Goal: Register for event/course

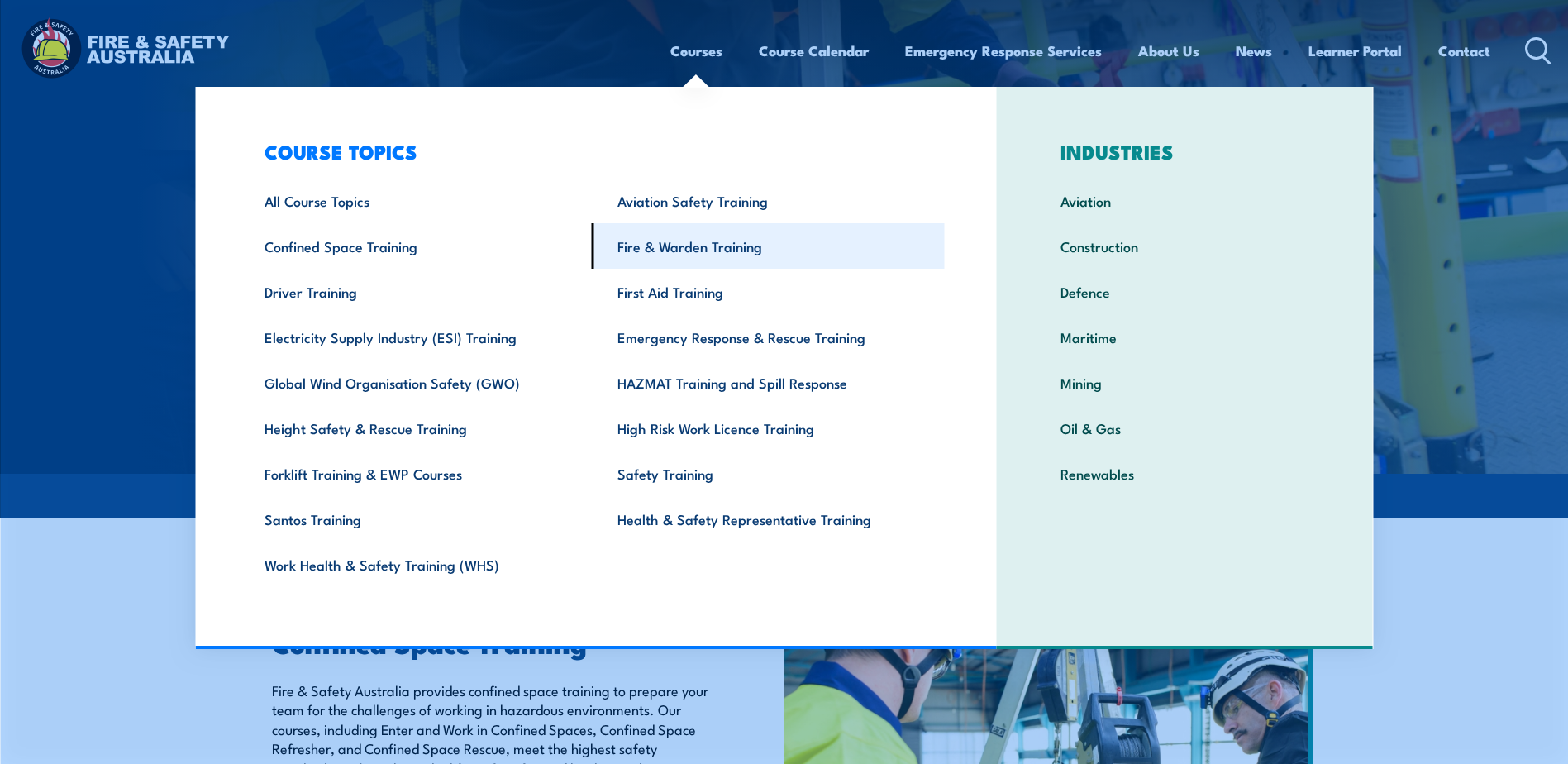
click at [668, 244] on link "Fire & Warden Training" at bounding box center [768, 245] width 353 height 45
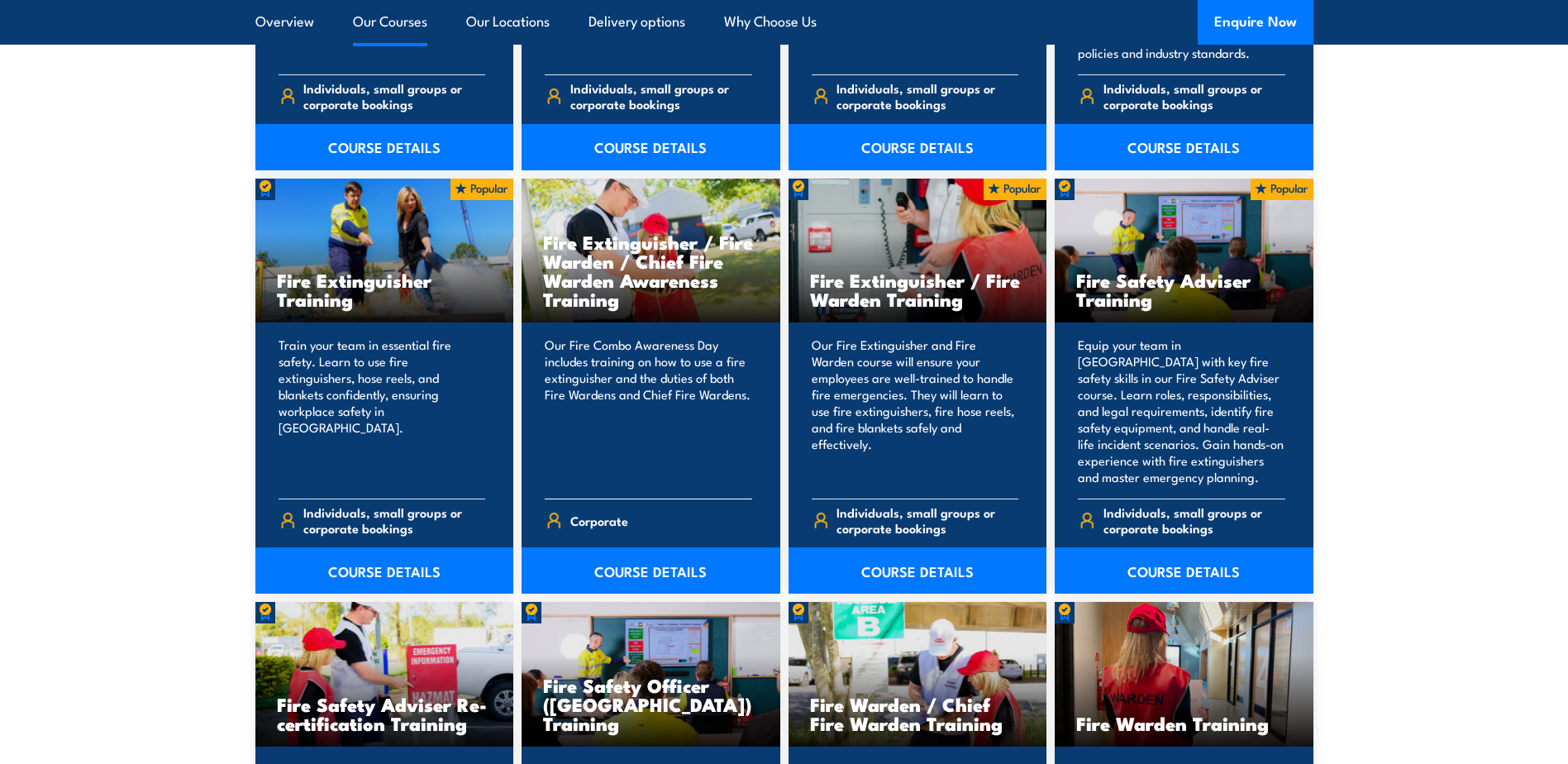
scroll to position [1654, 0]
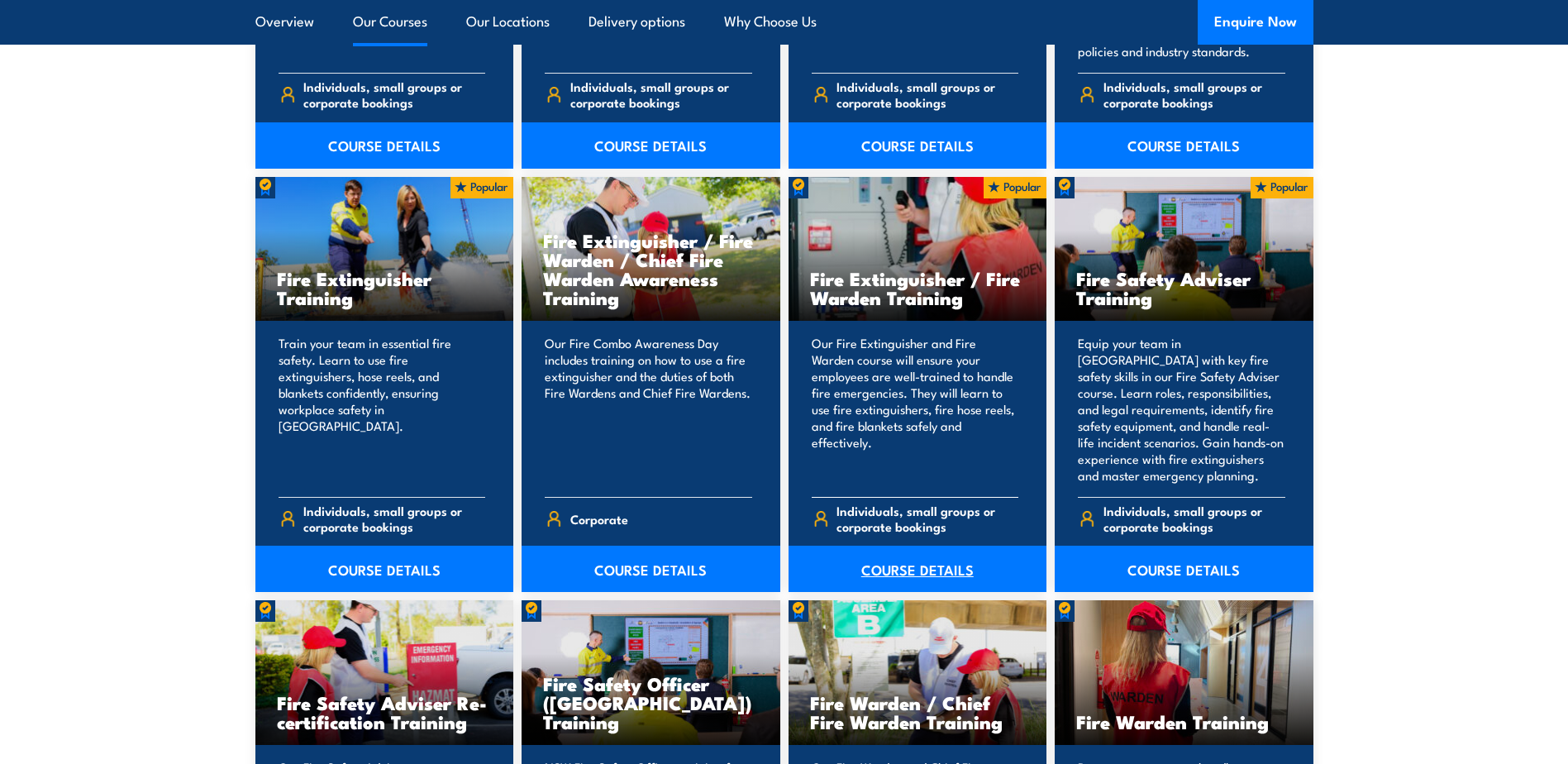
click at [903, 573] on link "COURSE DETAILS" at bounding box center [918, 569] width 258 height 46
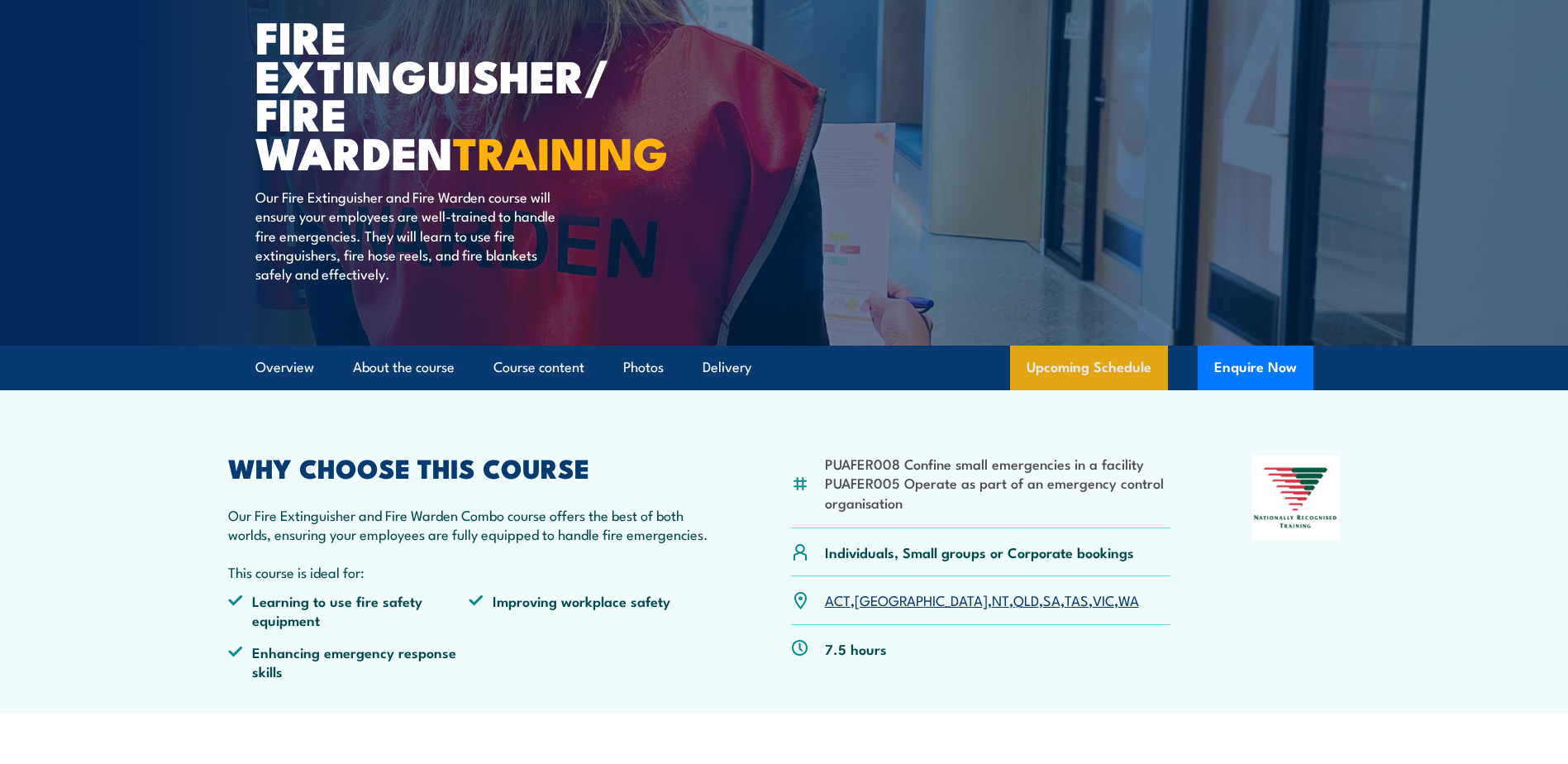
click at [1066, 380] on link "Upcoming Schedule" at bounding box center [1089, 368] width 158 height 44
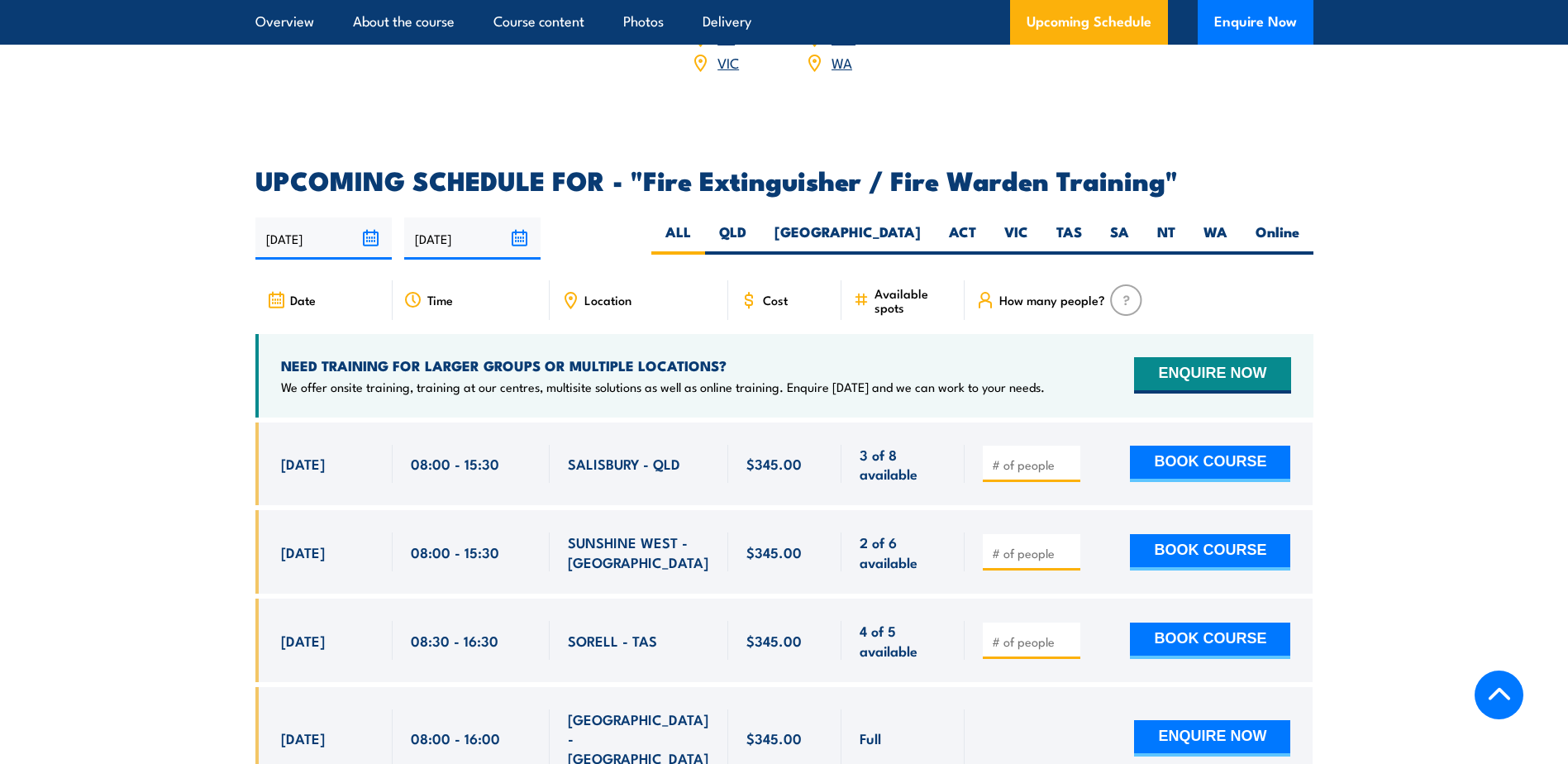
scroll to position [2716, 0]
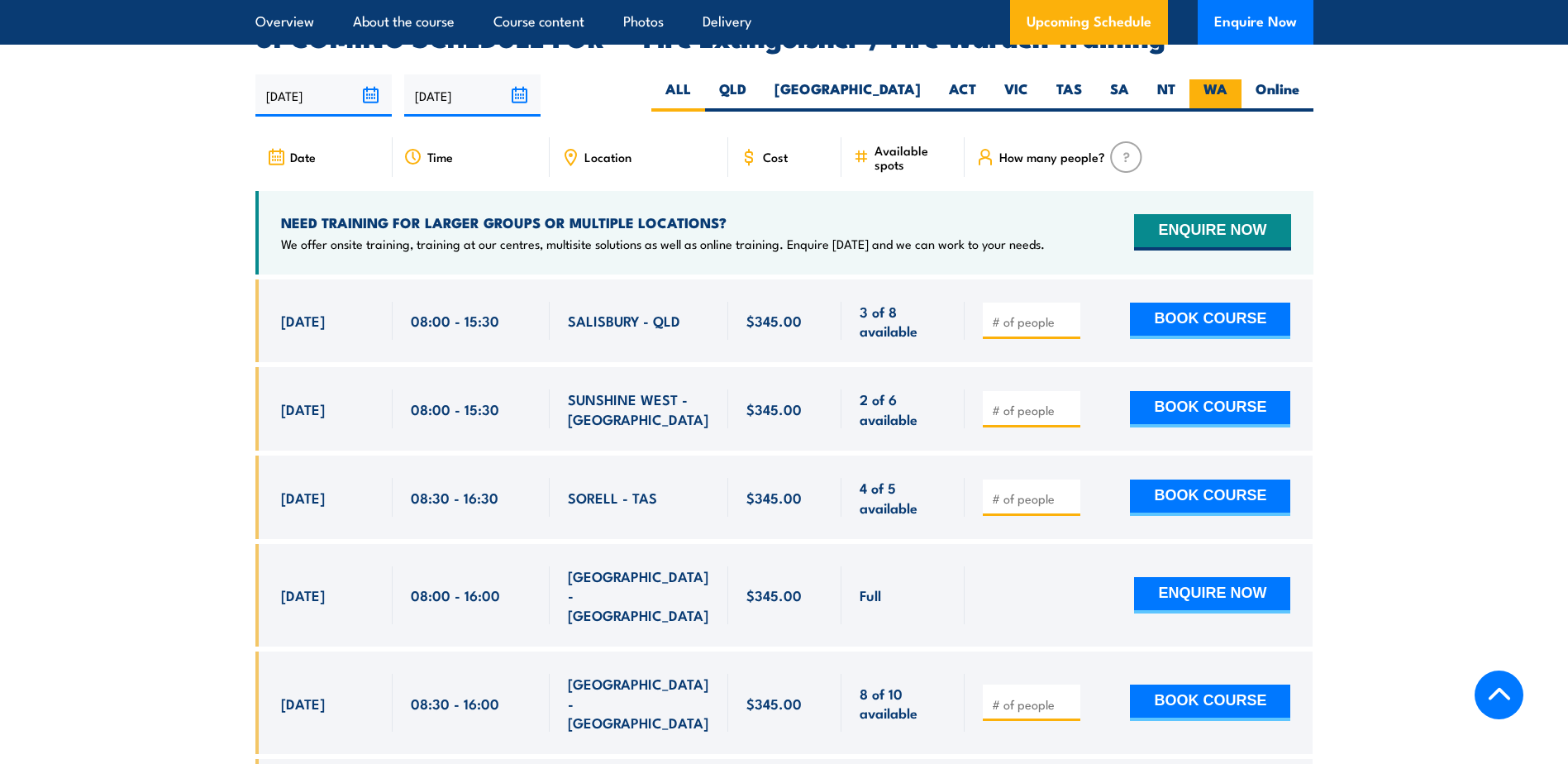
click at [1228, 80] on label "WA" at bounding box center [1215, 96] width 52 height 33
click at [1228, 80] on input "WA" at bounding box center [1233, 85] width 11 height 11
radio input "true"
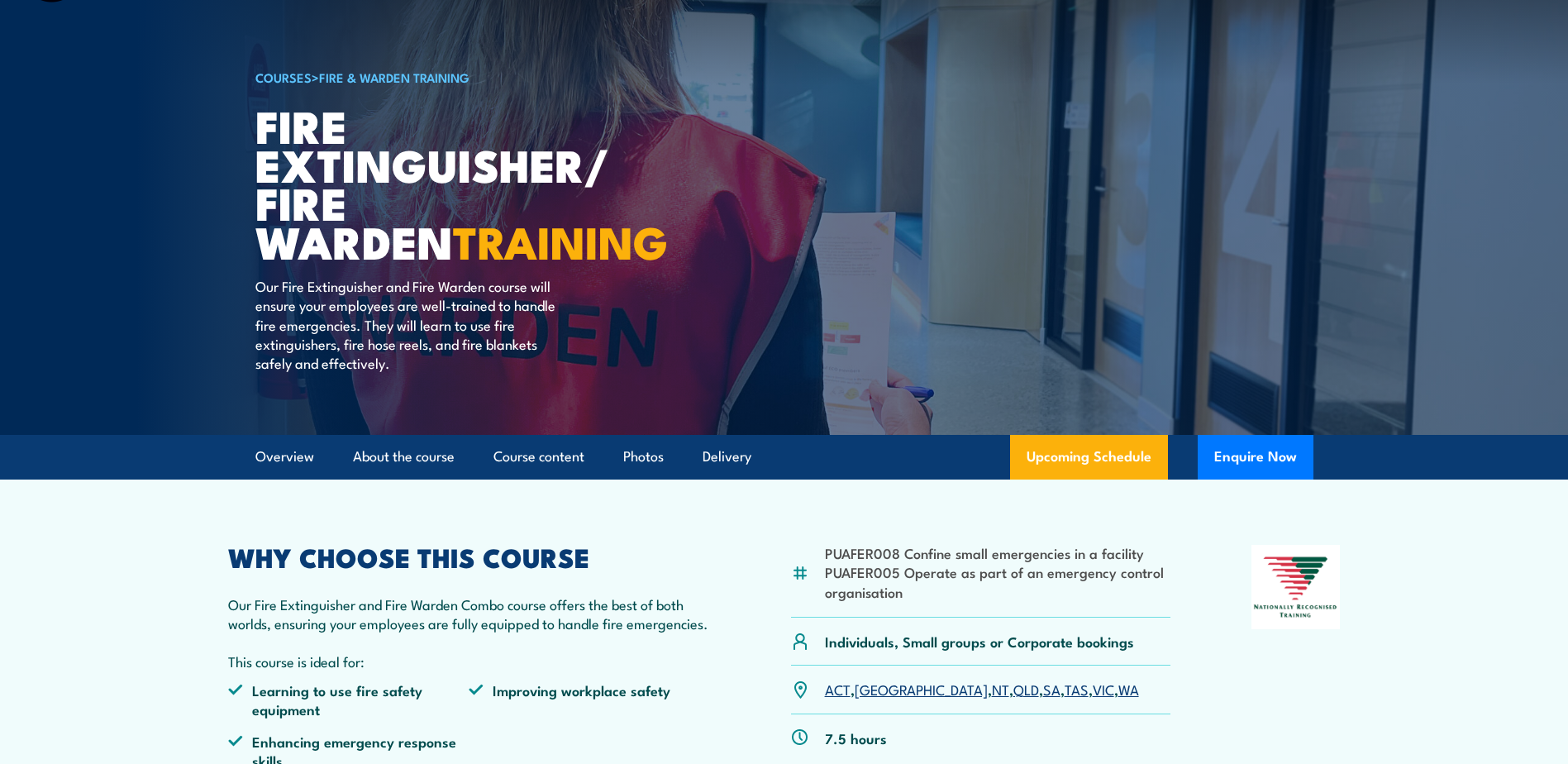
scroll to position [69, 0]
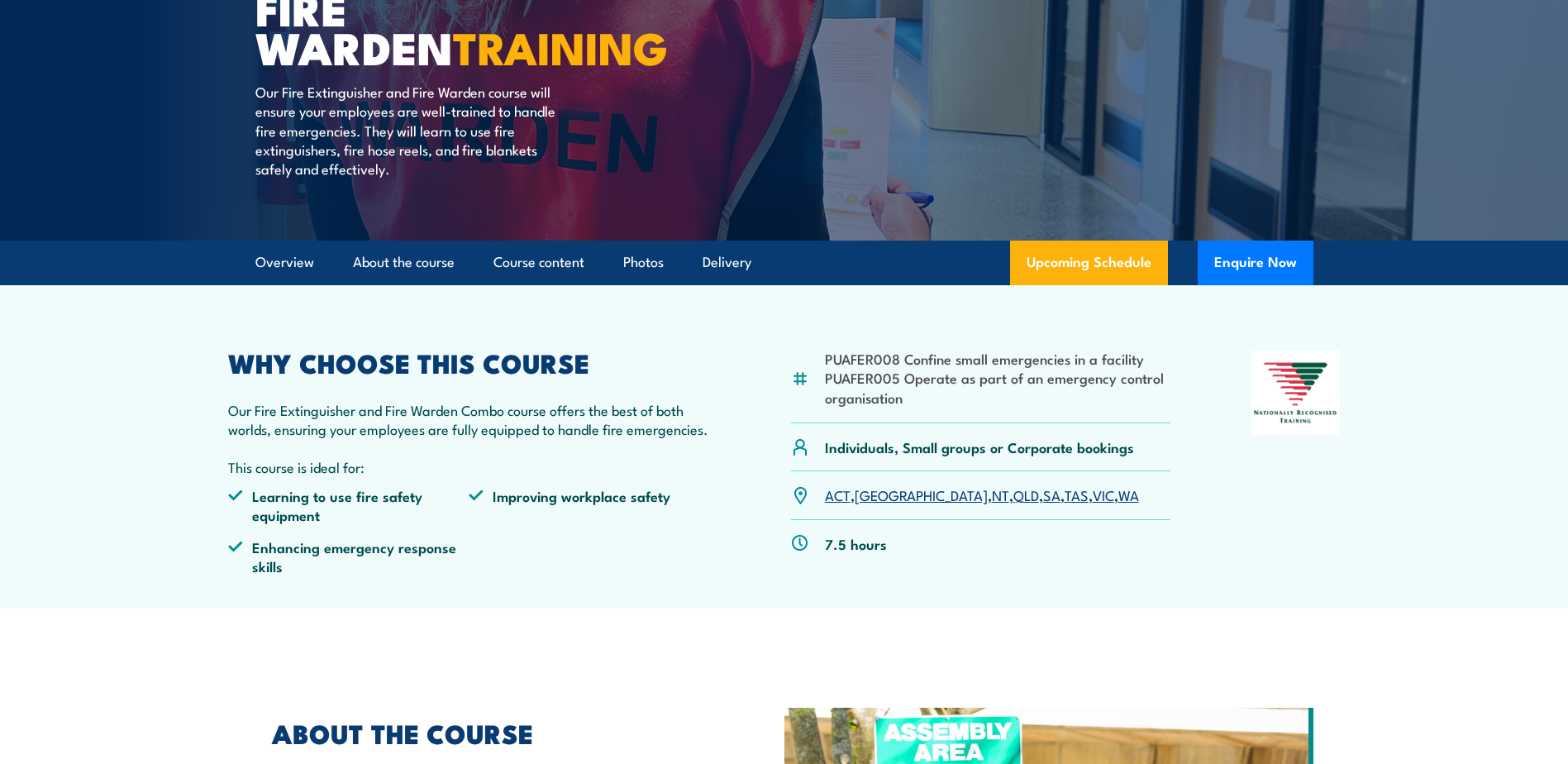
scroll to position [165, 0]
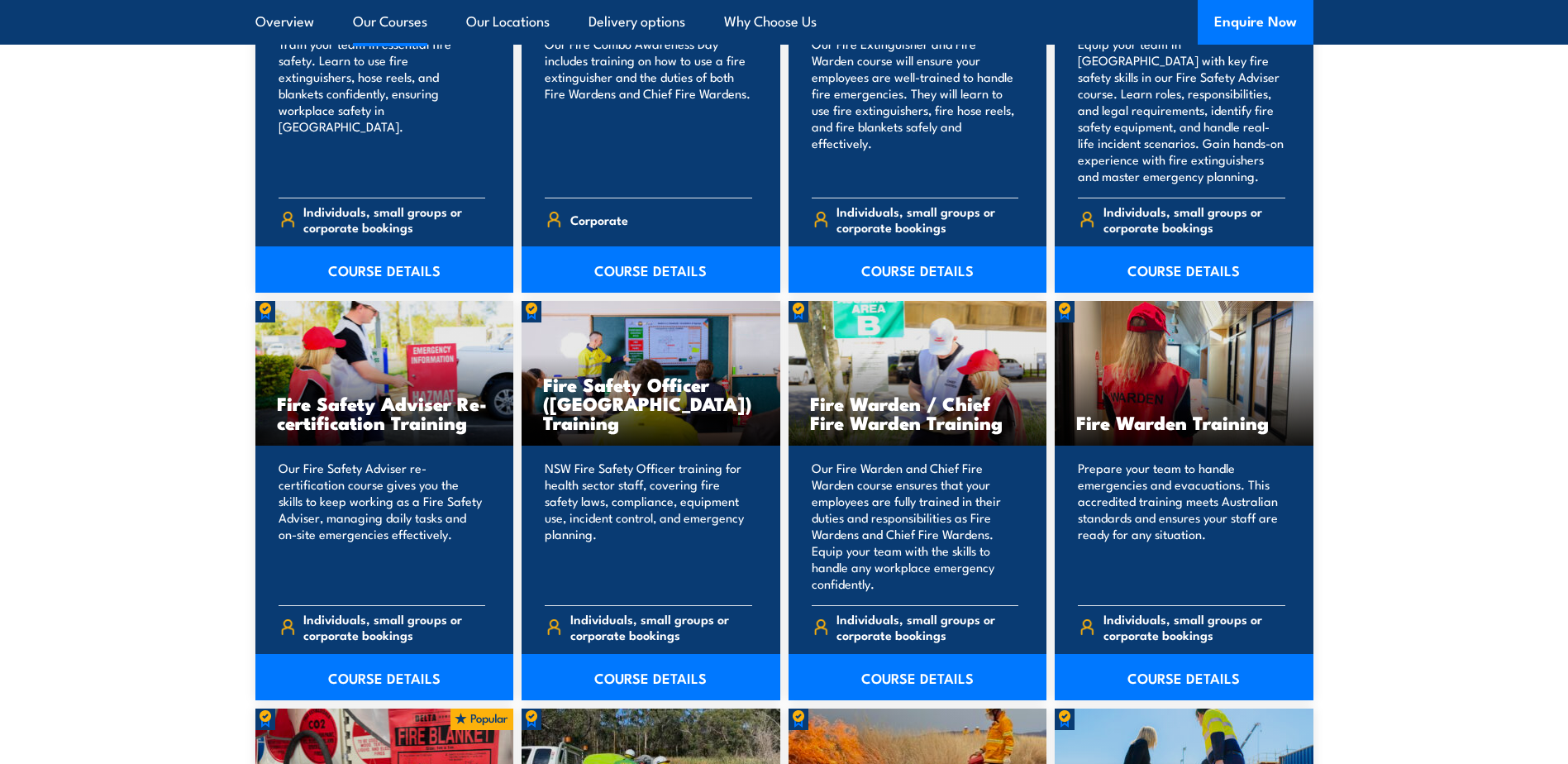
scroll to position [1984, 0]
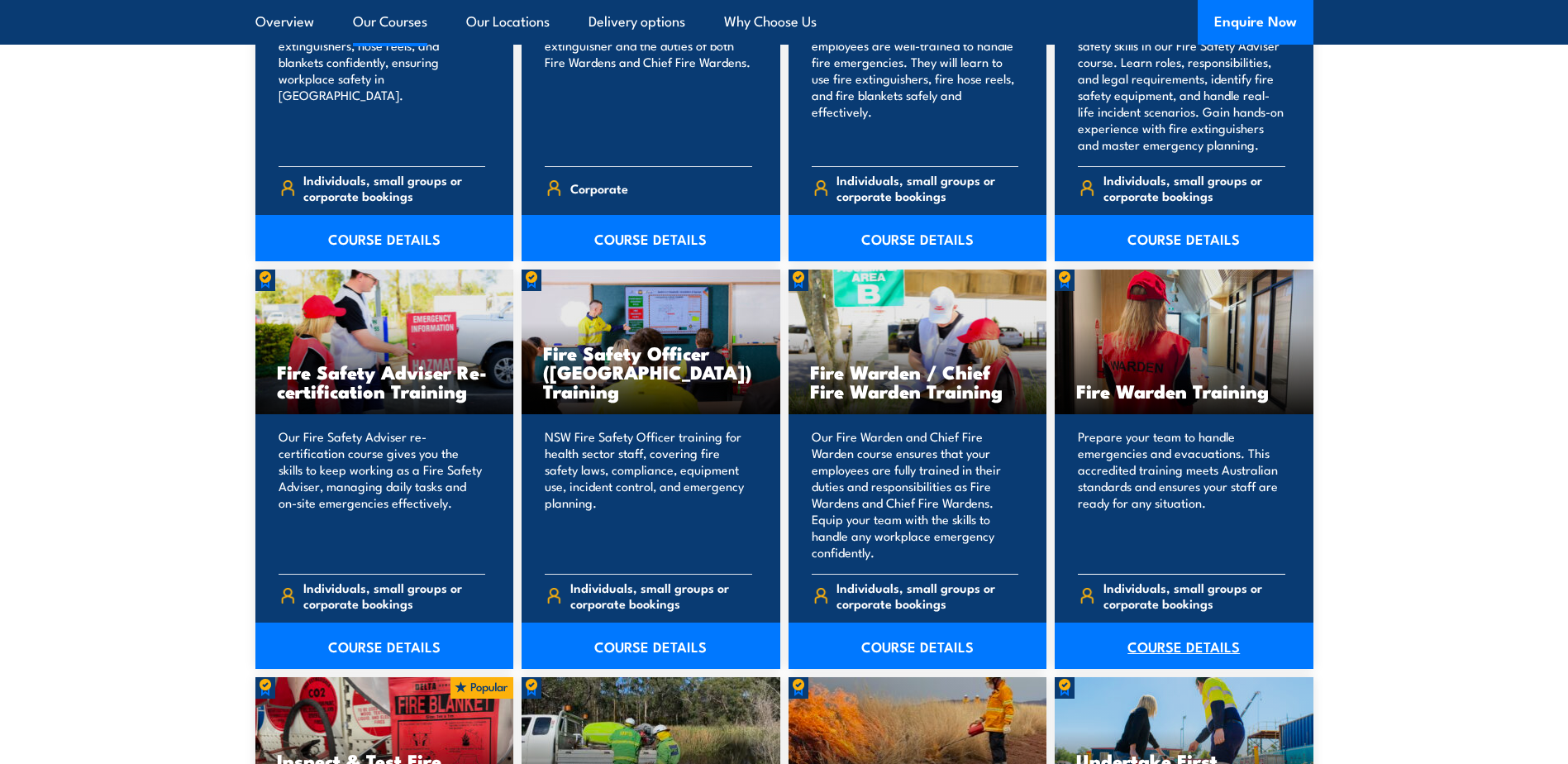
click at [1210, 643] on link "COURSE DETAILS" at bounding box center [1184, 646] width 258 height 46
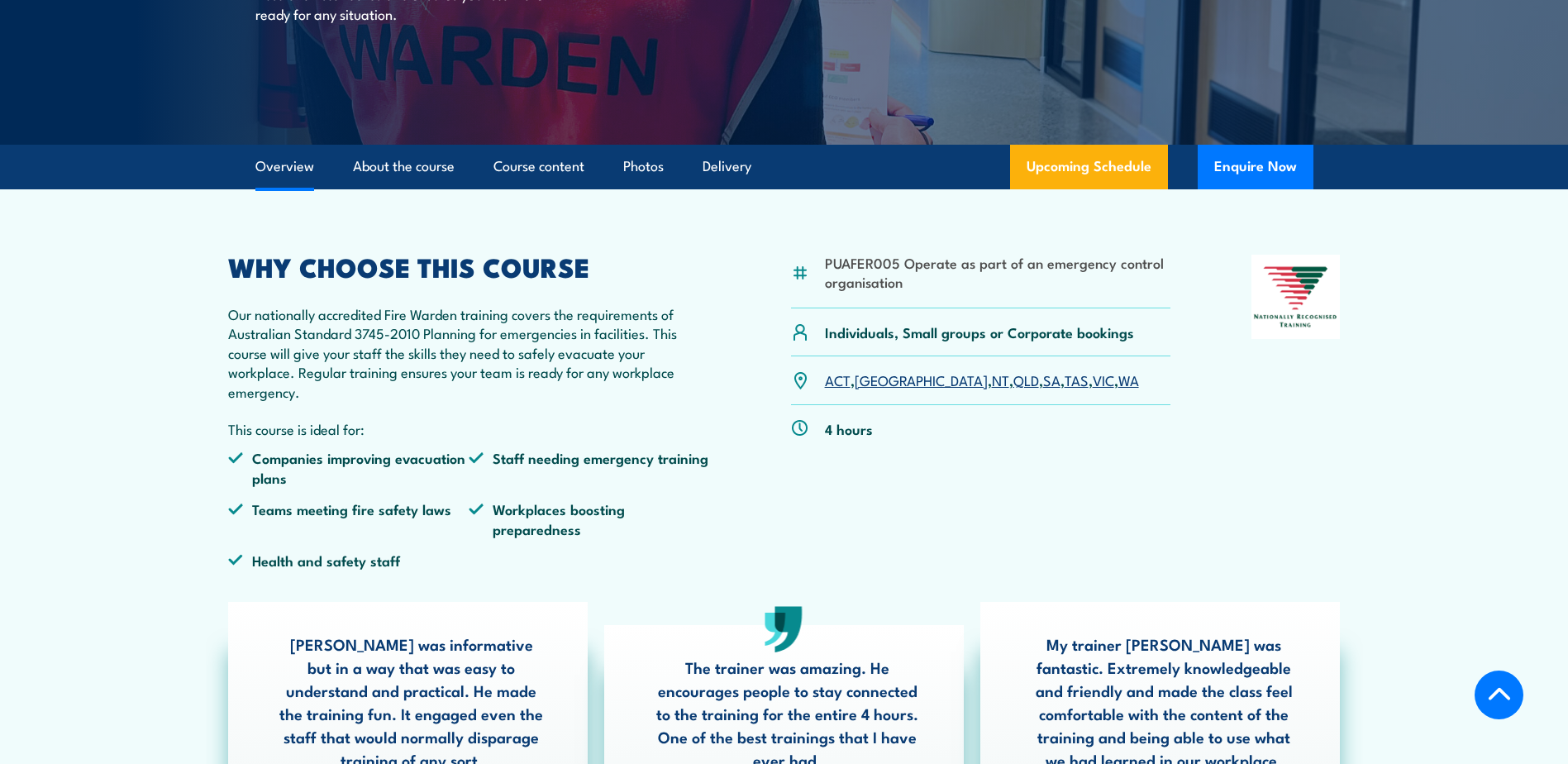
scroll to position [331, 0]
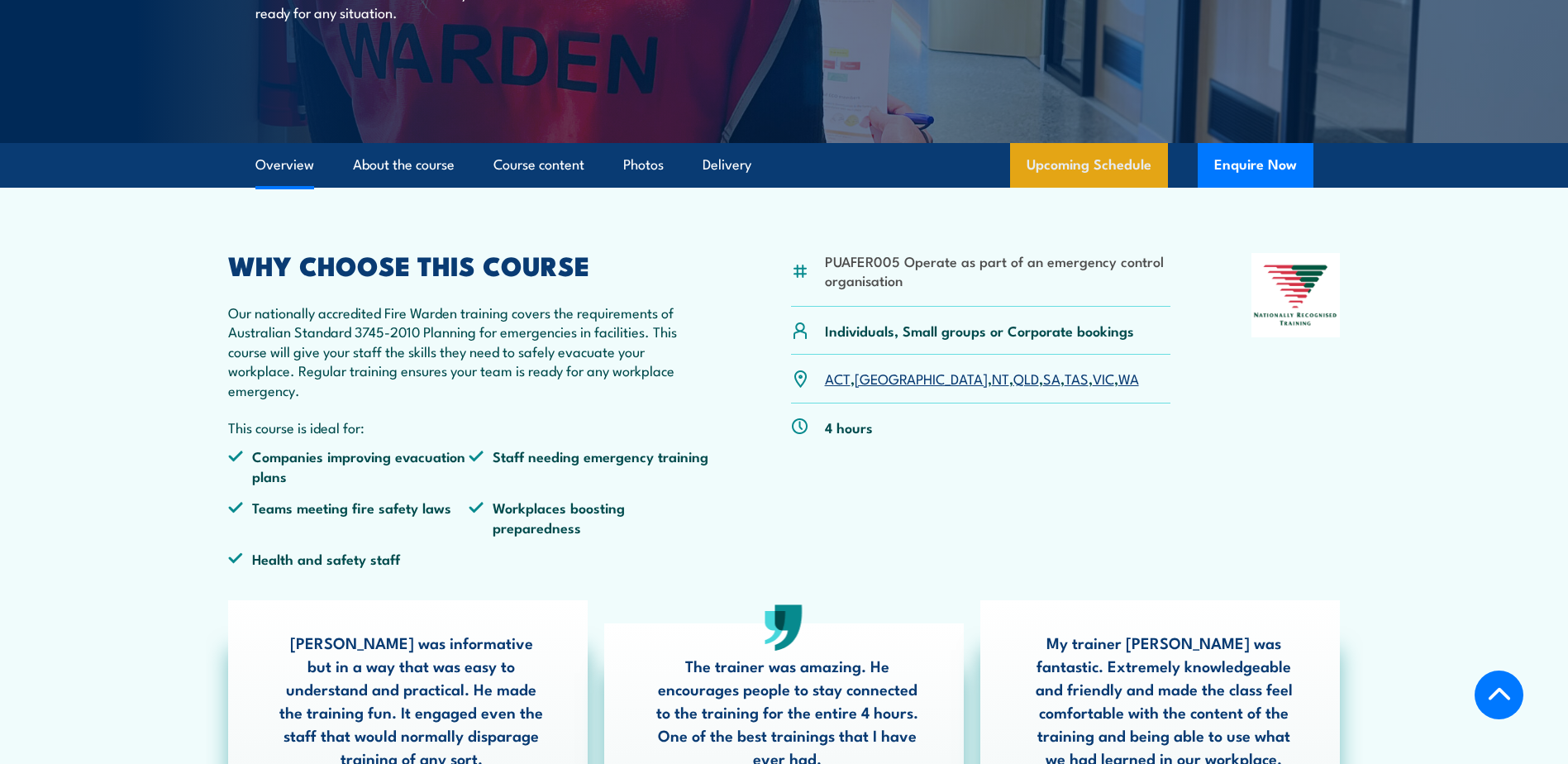
click at [1086, 169] on link "Upcoming Schedule" at bounding box center [1089, 165] width 158 height 44
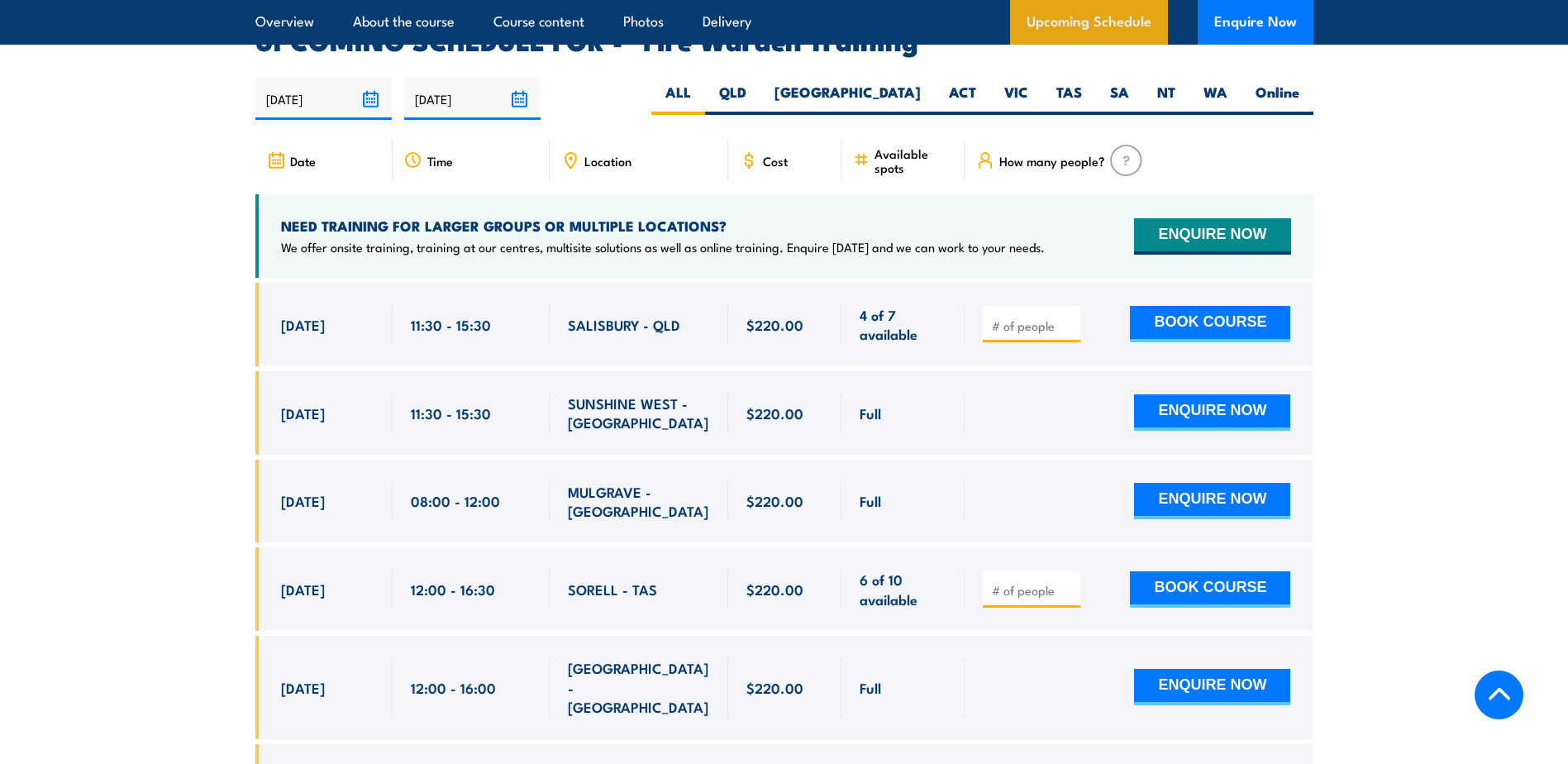
scroll to position [3075, 0]
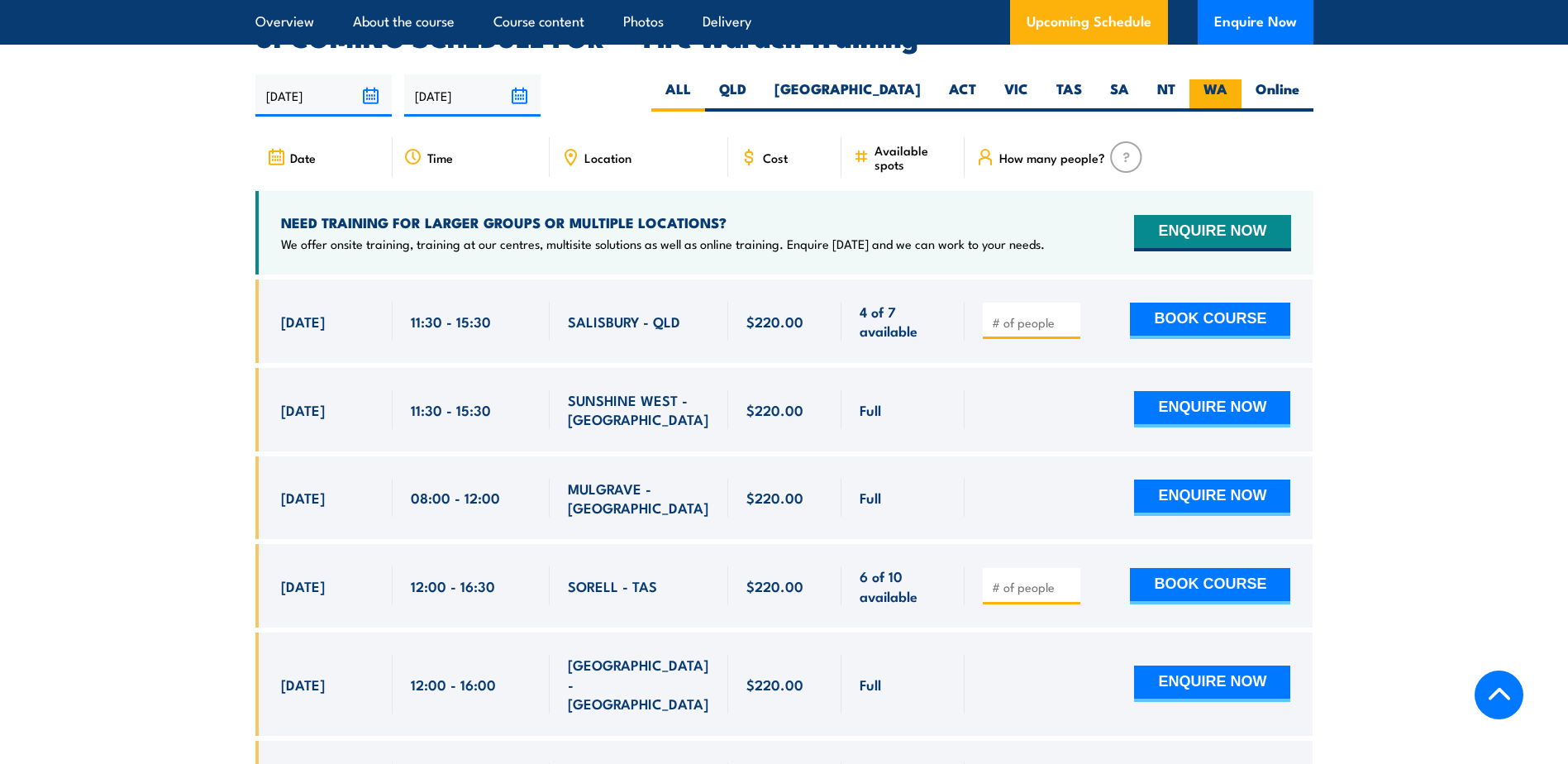
click at [1230, 80] on label "WA" at bounding box center [1215, 96] width 52 height 33
click at [1230, 80] on input "WA" at bounding box center [1233, 85] width 11 height 11
radio input "true"
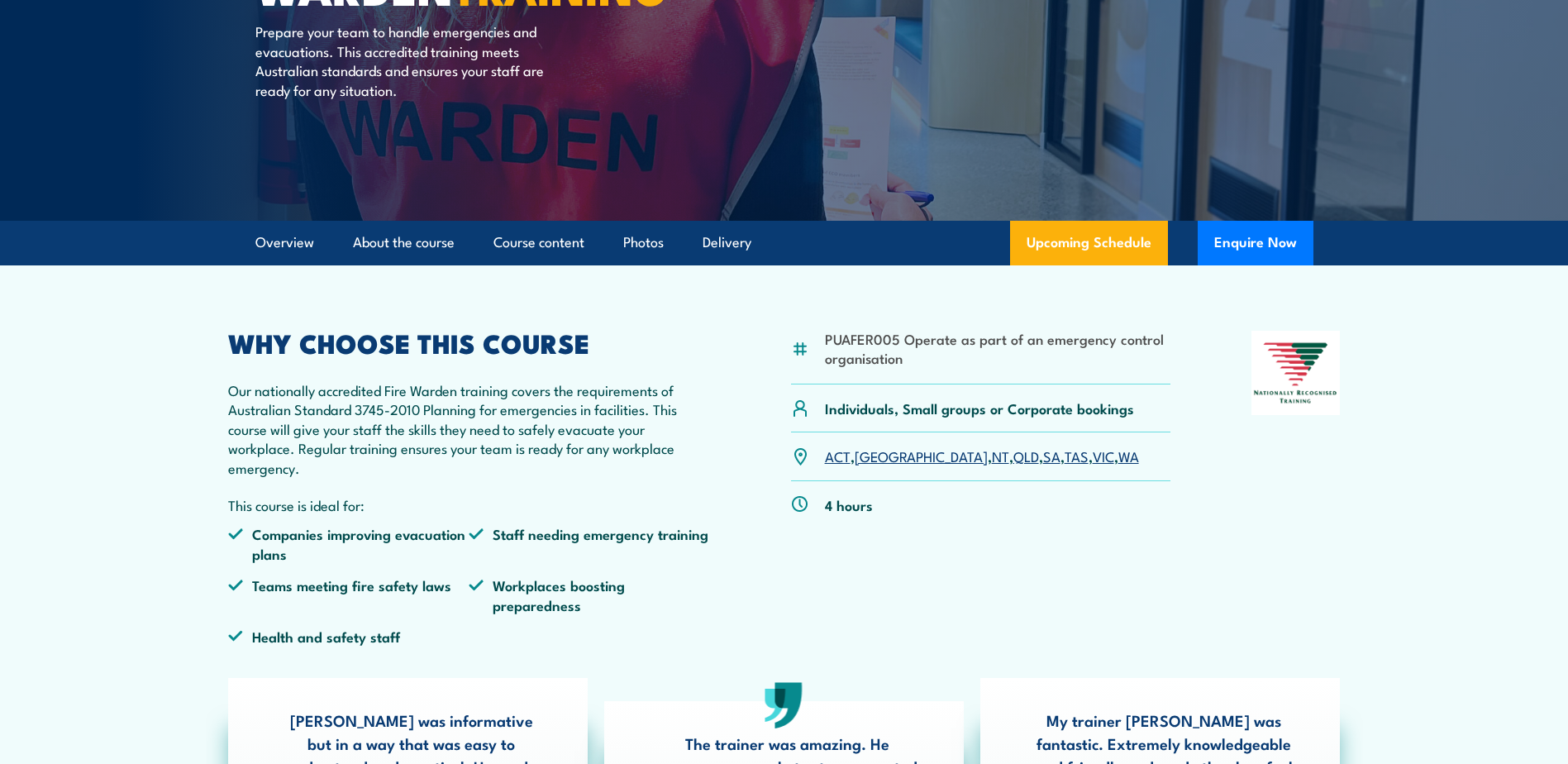
scroll to position [83, 0]
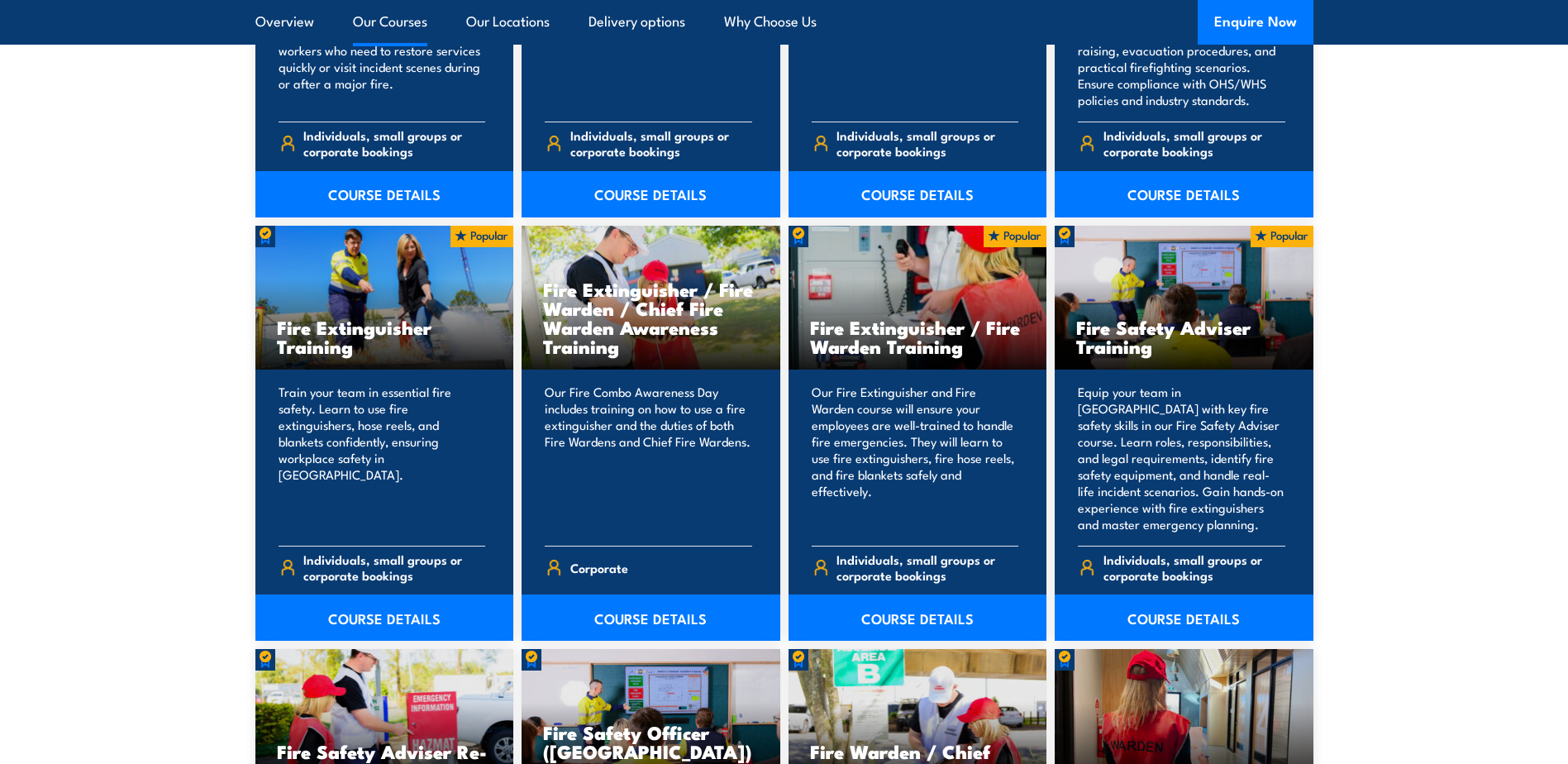
scroll to position [1571, 0]
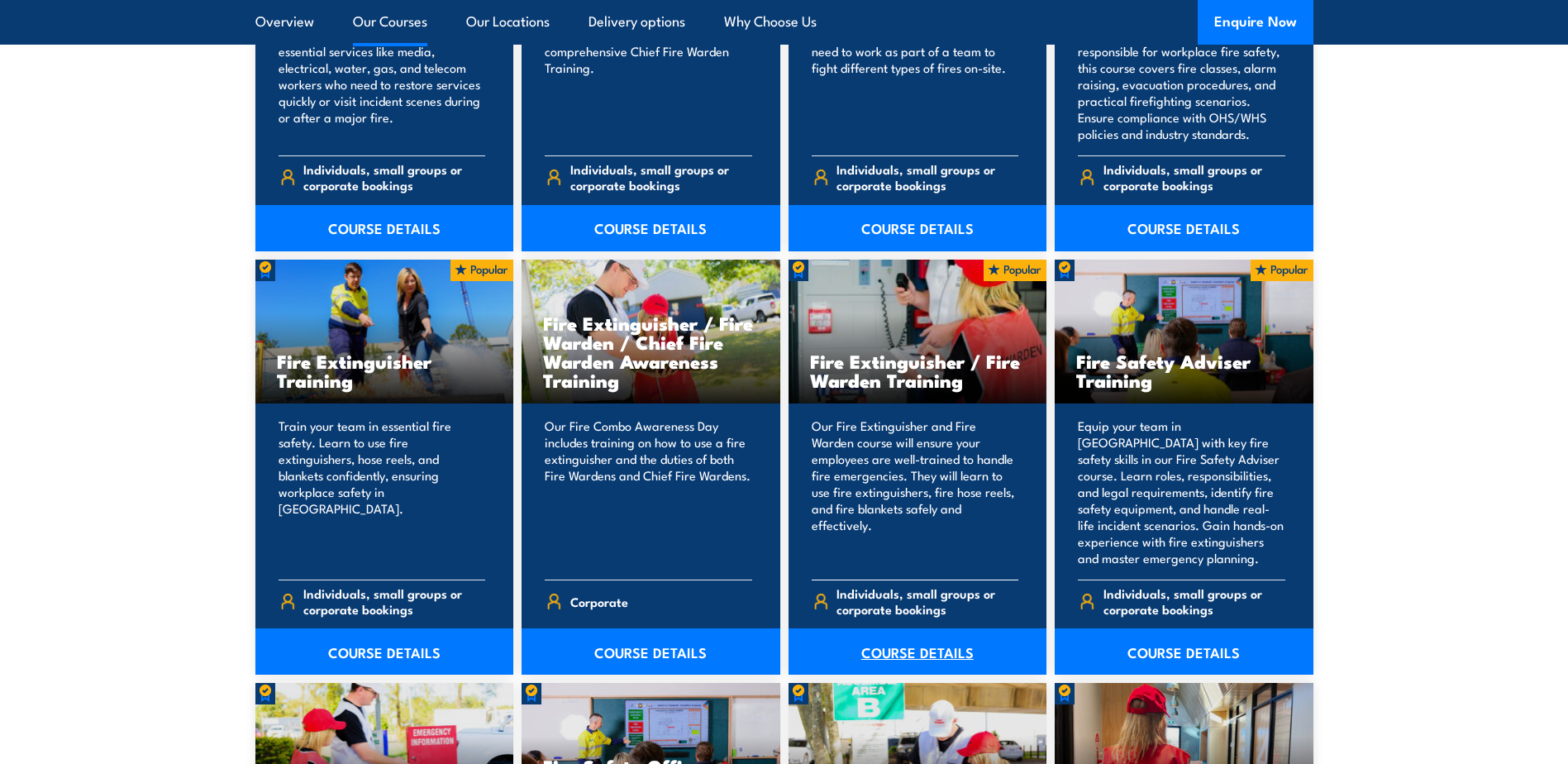
click at [867, 662] on link "COURSE DETAILS" at bounding box center [918, 652] width 258 height 46
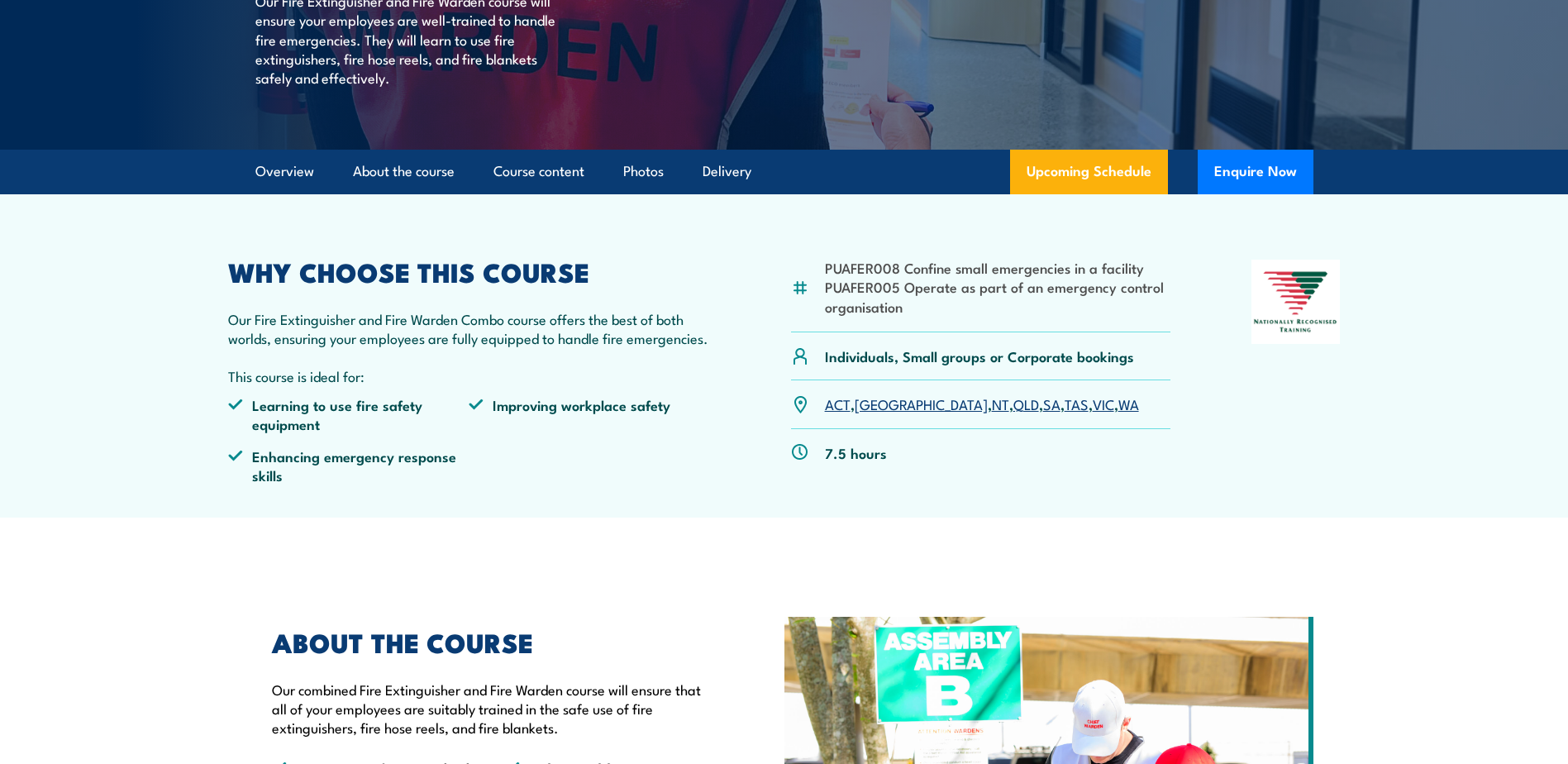
scroll to position [83, 0]
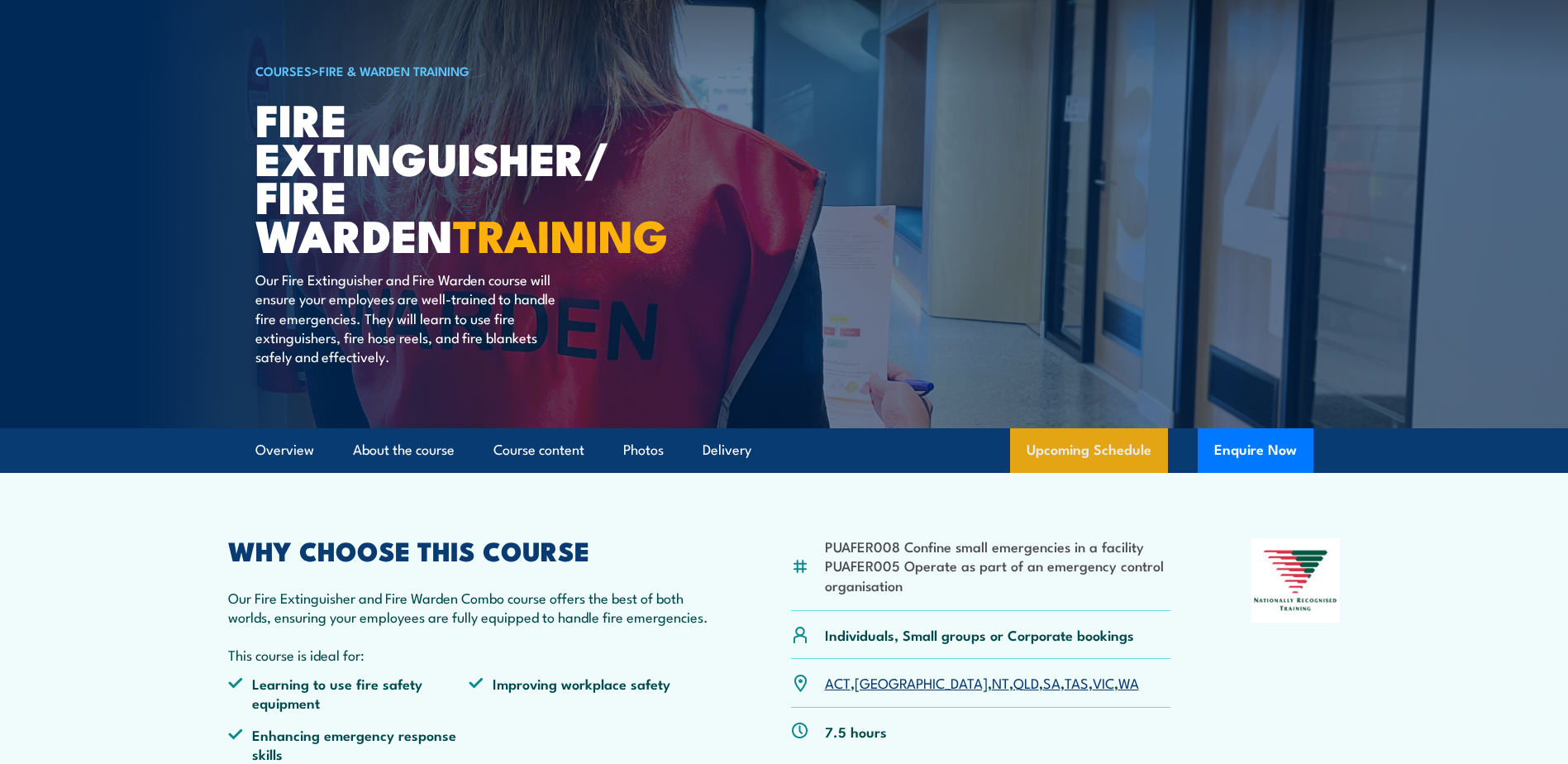
click at [1067, 454] on link "Upcoming Schedule" at bounding box center [1089, 451] width 158 height 44
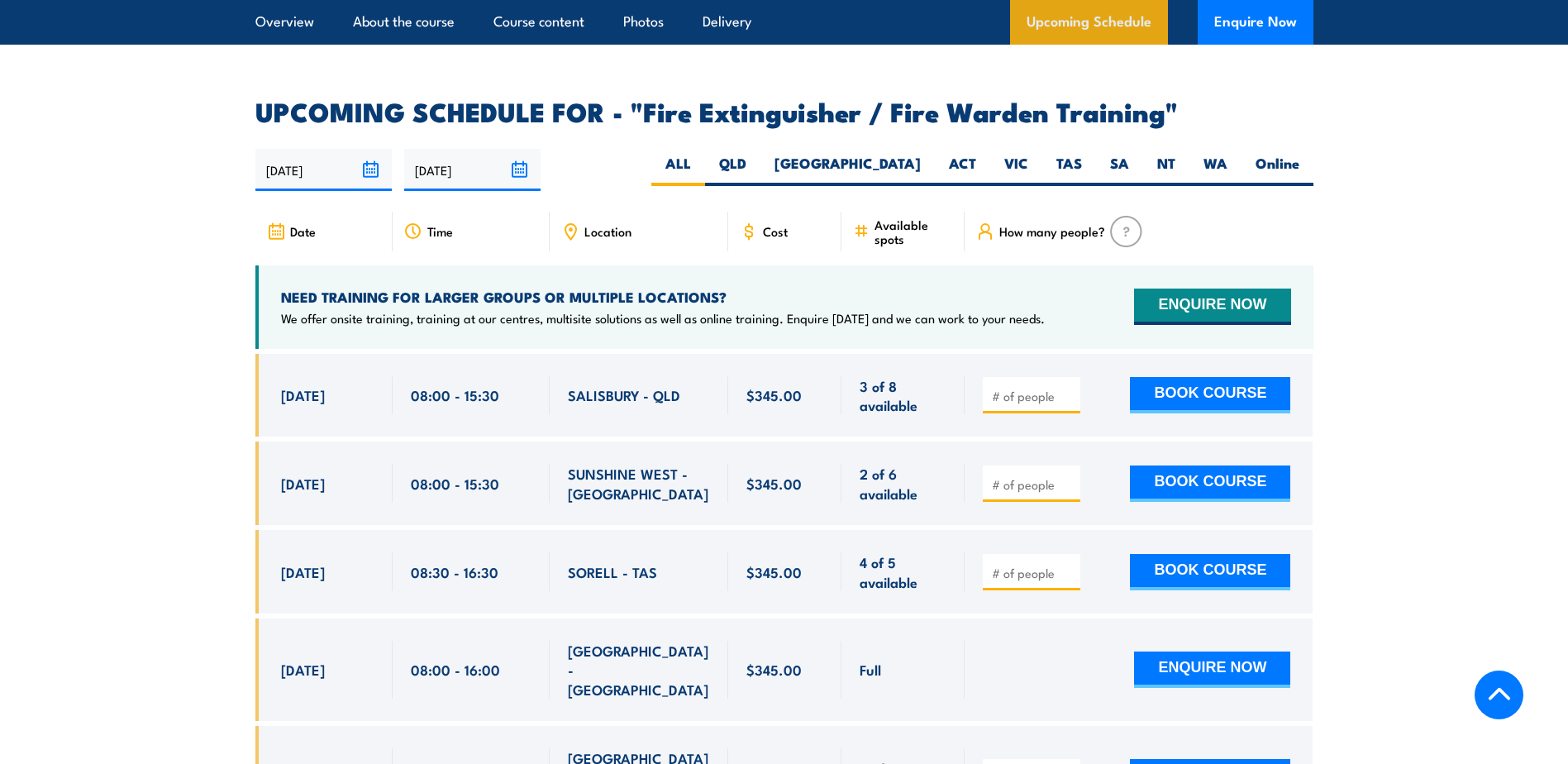
scroll to position [2716, 0]
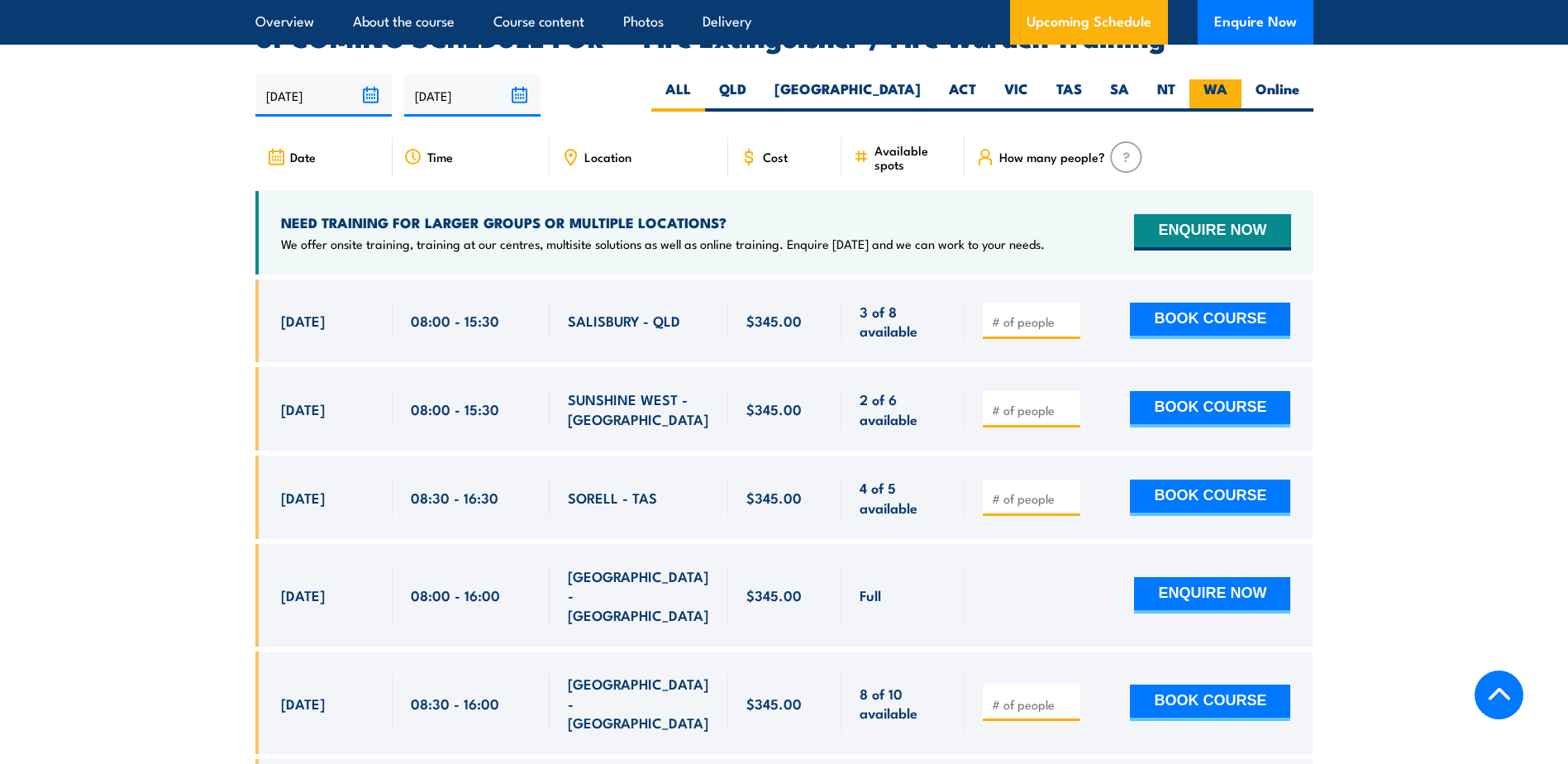
click at [1211, 80] on label "WA" at bounding box center [1215, 96] width 52 height 33
click at [1228, 80] on input "WA" at bounding box center [1233, 85] width 11 height 11
radio input "true"
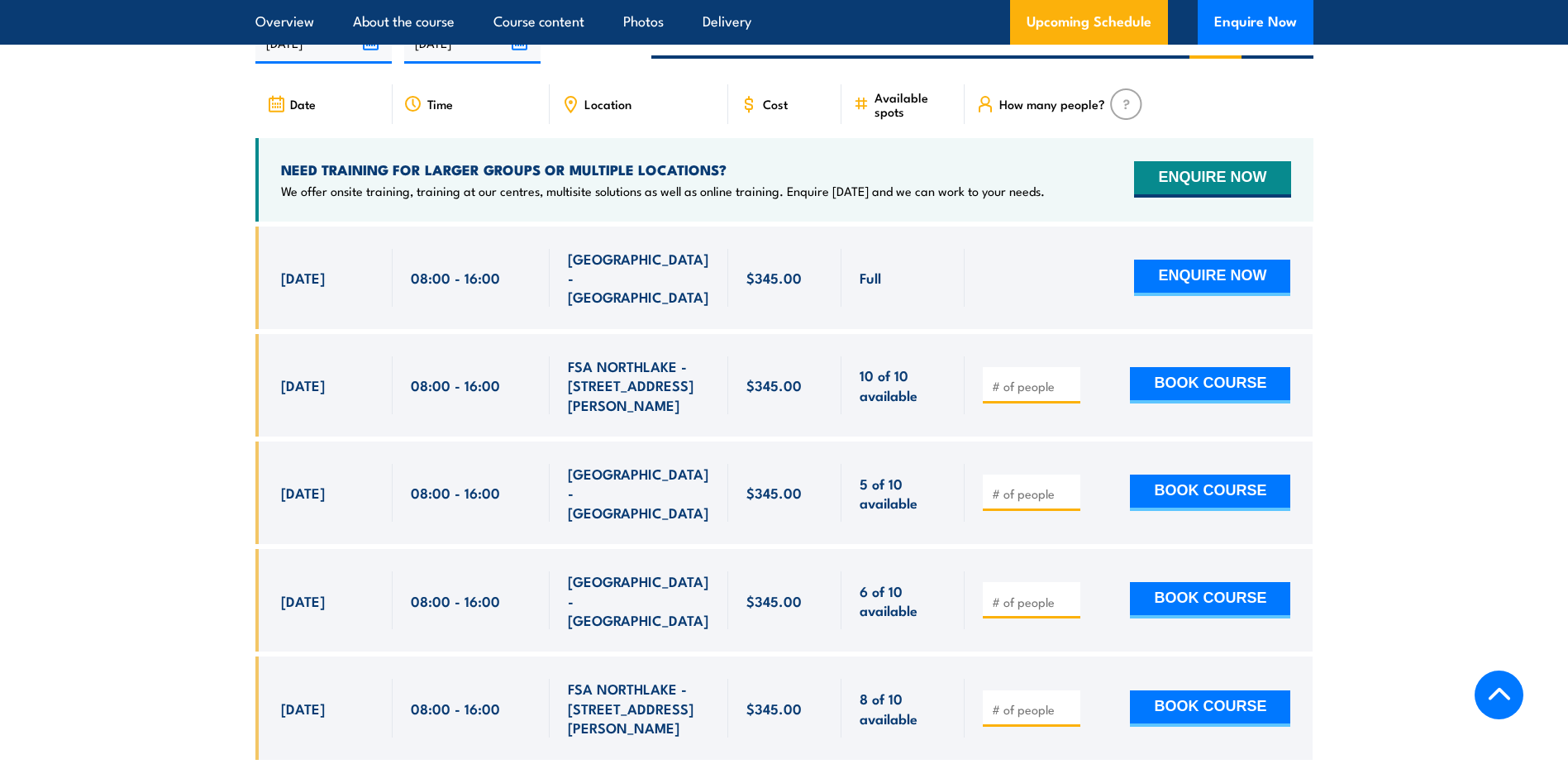
scroll to position [2798, 0]
